Goal: Find specific page/section: Find specific page/section

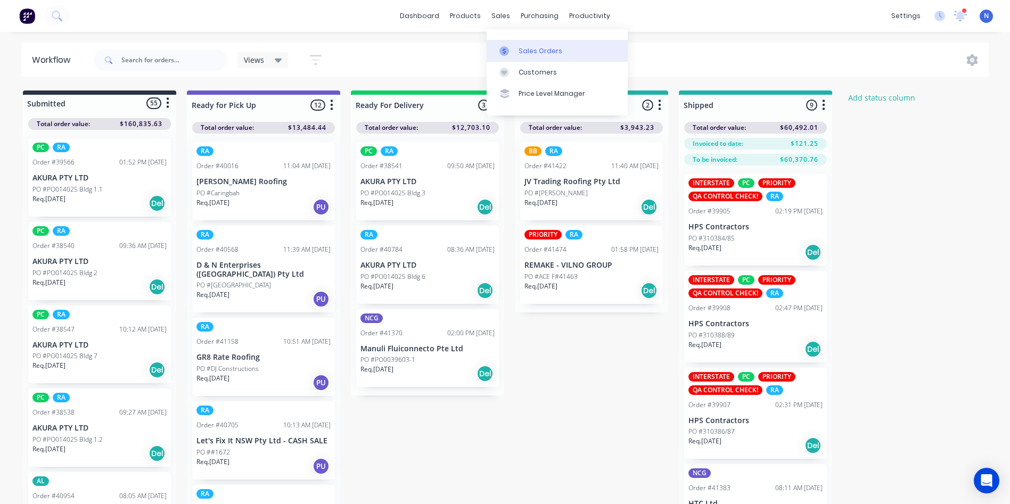
click at [575, 51] on link "Sales Orders" at bounding box center [557, 50] width 141 height 21
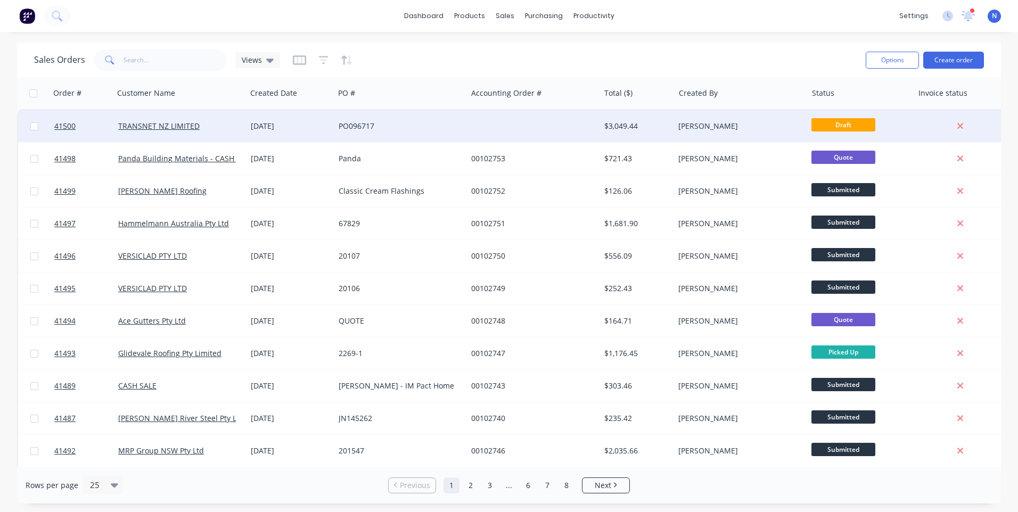
click at [318, 140] on div "[DATE]" at bounding box center [291, 126] width 88 height 32
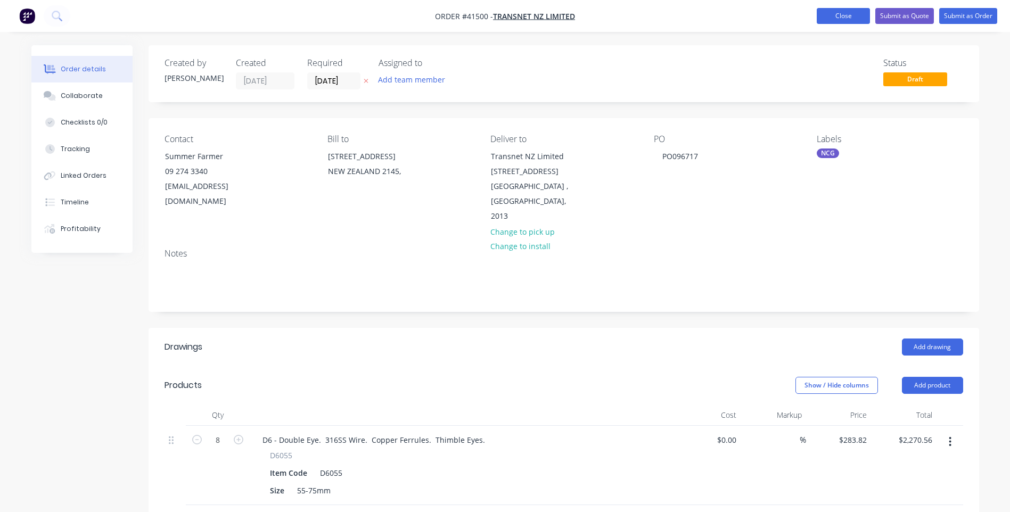
click at [836, 20] on button "Close" at bounding box center [843, 16] width 53 height 16
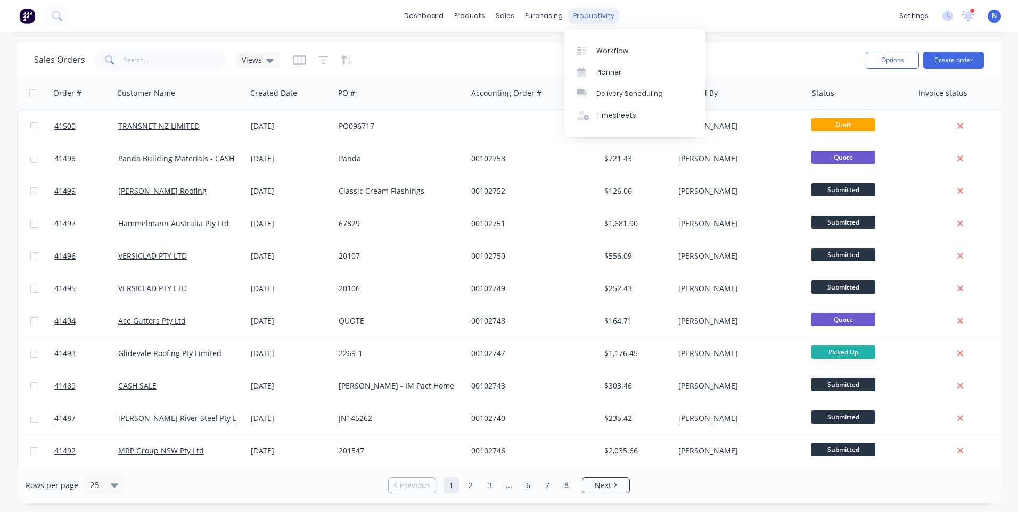
click at [589, 19] on div "productivity" at bounding box center [594, 16] width 52 height 16
click at [611, 46] on div "Workflow" at bounding box center [613, 51] width 32 height 10
